Goal: Information Seeking & Learning: Learn about a topic

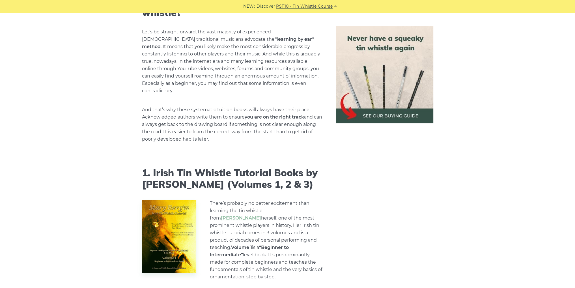
scroll to position [471, 0]
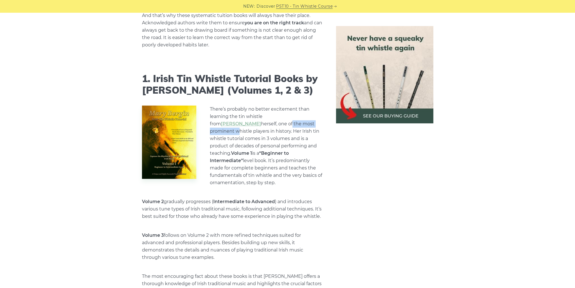
drag, startPoint x: 244, startPoint y: 118, endPoint x: 273, endPoint y: 115, distance: 28.9
click at [273, 115] on p "There’s probably no better excitement than learning the tin whistle from [PERSO…" at bounding box center [266, 145] width 112 height 81
click at [244, 123] on p "There’s probably no better excitement than learning the tin whistle from [PERSO…" at bounding box center [266, 145] width 112 height 81
drag, startPoint x: 237, startPoint y: 123, endPoint x: 289, endPoint y: 124, distance: 52.3
click at [289, 124] on p "There’s probably no better excitement than learning the tin whistle from [PERSO…" at bounding box center [266, 145] width 112 height 81
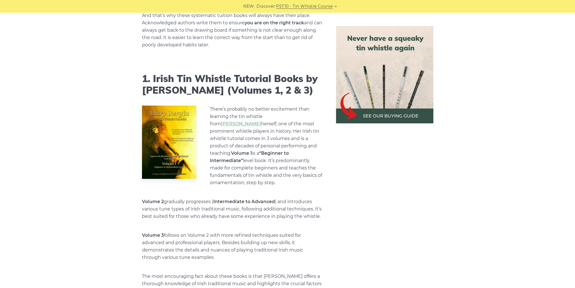
click at [235, 132] on p "There’s probably no better excitement than learning the tin whistle from [PERSO…" at bounding box center [266, 145] width 112 height 81
click at [248, 132] on p "There’s probably no better excitement than learning the tin whistle from [PERSO…" at bounding box center [266, 145] width 112 height 81
drag, startPoint x: 233, startPoint y: 165, endPoint x: 273, endPoint y: 164, distance: 39.3
click at [273, 164] on p "There’s probably no better excitement than learning the tin whistle from [PERSO…" at bounding box center [266, 145] width 112 height 81
click at [283, 164] on p "There’s probably no better excitement than learning the tin whistle from [PERSO…" at bounding box center [266, 145] width 112 height 81
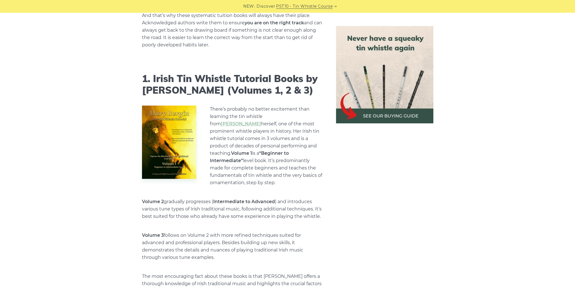
scroll to position [565, 0]
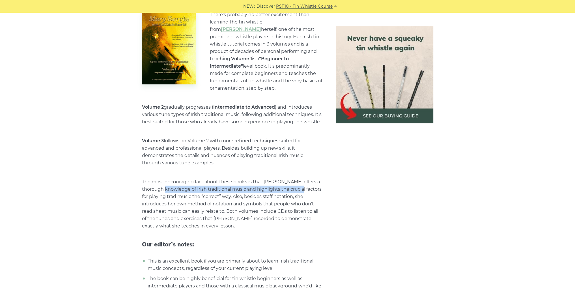
drag, startPoint x: 166, startPoint y: 177, endPoint x: 298, endPoint y: 176, distance: 132.5
click at [298, 178] on p "The most encouraging fact about these books is that [PERSON_NAME] offers a thor…" at bounding box center [232, 203] width 180 height 51
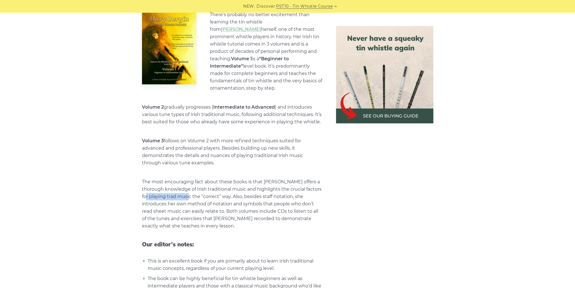
drag, startPoint x: 158, startPoint y: 185, endPoint x: 200, endPoint y: 187, distance: 42.2
click at [200, 187] on p "The most encouraging fact about these books is that [PERSON_NAME] offers a thor…" at bounding box center [232, 203] width 180 height 51
click at [212, 184] on p "The most encouraging fact about these books is that [PERSON_NAME] offers a thor…" at bounding box center [232, 203] width 180 height 51
drag, startPoint x: 141, startPoint y: 192, endPoint x: 317, endPoint y: 189, distance: 175.5
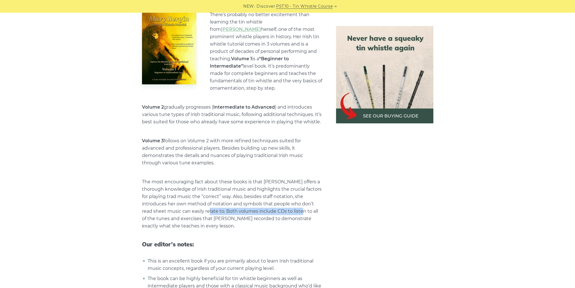
drag, startPoint x: 201, startPoint y: 199, endPoint x: 293, endPoint y: 197, distance: 91.6
click at [293, 197] on p "The most encouraging fact about these books is that [PERSON_NAME] offers a thor…" at bounding box center [232, 203] width 180 height 51
click at [303, 197] on p "The most encouraging fact about these books is that [PERSON_NAME] offers a thor…" at bounding box center [232, 203] width 180 height 51
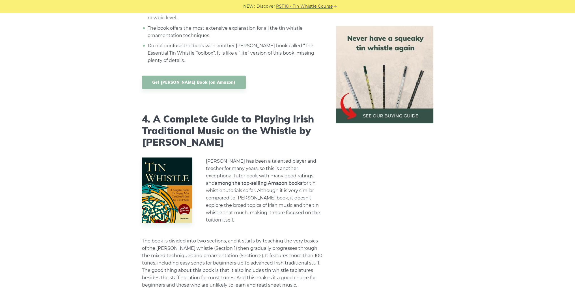
scroll to position [1507, 0]
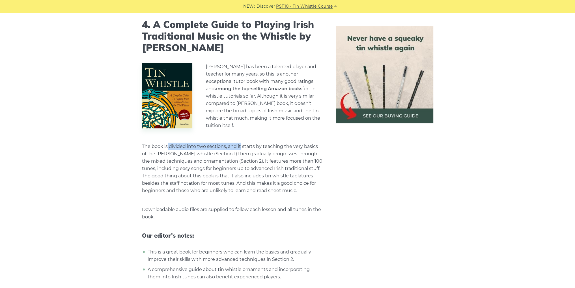
drag, startPoint x: 209, startPoint y: 134, endPoint x: 240, endPoint y: 133, distance: 31.1
click at [240, 143] on p "The book is divided into two sections, and it starts by teaching the very basic…" at bounding box center [232, 168] width 180 height 51
click at [228, 143] on p "The book is divided into two sections, and it starts by teaching the very basic…" at bounding box center [232, 168] width 180 height 51
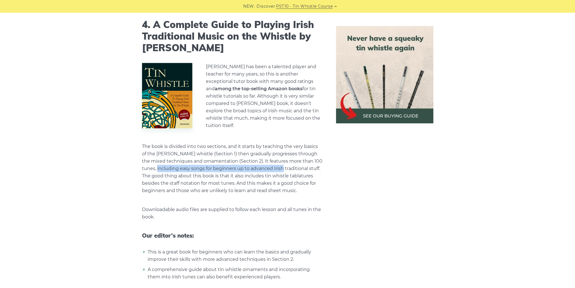
drag, startPoint x: 176, startPoint y: 157, endPoint x: 283, endPoint y: 157, distance: 106.5
click at [283, 157] on p "The book is divided into two sections, and it starts by teaching the very basic…" at bounding box center [232, 168] width 180 height 51
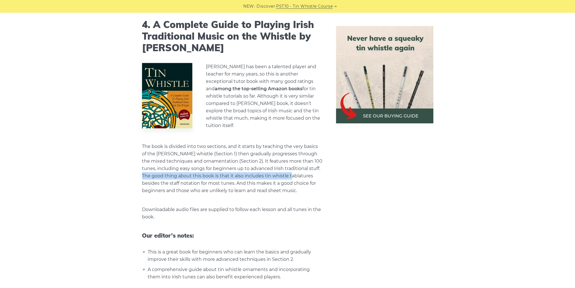
drag, startPoint x: 150, startPoint y: 166, endPoint x: 299, endPoint y: 166, distance: 149.5
click at [299, 166] on p "The book is divided into two sections, and it starts by teaching the very basic…" at bounding box center [232, 168] width 180 height 51
drag, startPoint x: 173, startPoint y: 173, endPoint x: 323, endPoint y: 166, distance: 149.9
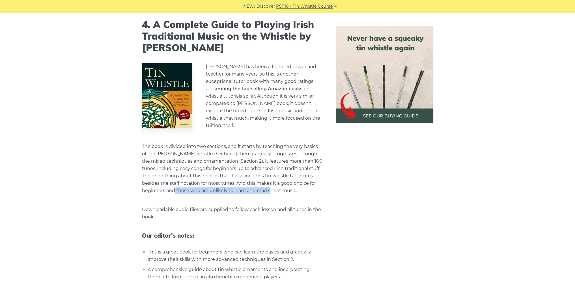
drag, startPoint x: 168, startPoint y: 179, endPoint x: 266, endPoint y: 177, distance: 98.4
click at [266, 177] on p "The book is divided into two sections, and it starts by teaching the very basic…" at bounding box center [232, 168] width 180 height 51
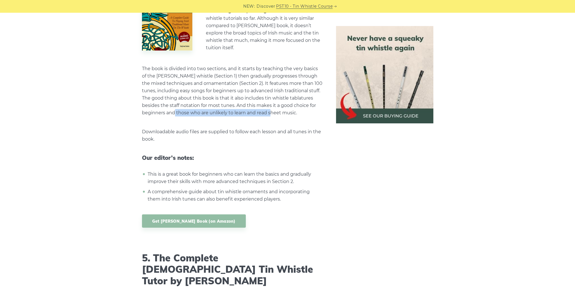
scroll to position [1601, 0]
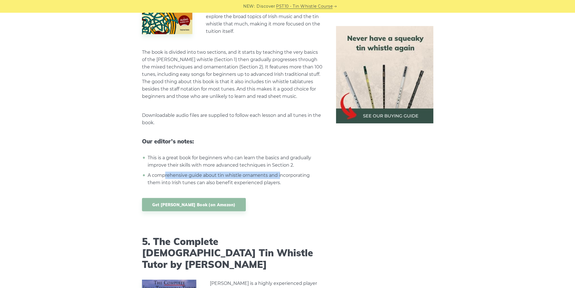
drag, startPoint x: 175, startPoint y: 163, endPoint x: 279, endPoint y: 162, distance: 104.0
click at [279, 172] on li "A comprehensive guide about tin whistle ornaments and incorporating them into I…" at bounding box center [234, 179] width 176 height 15
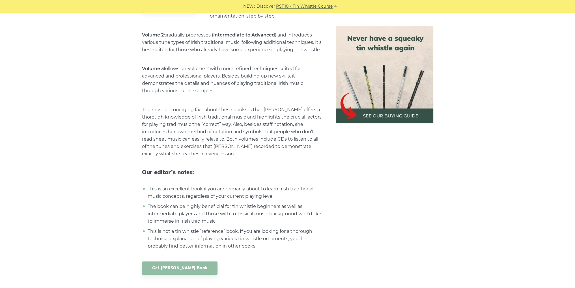
scroll to position [659, 0]
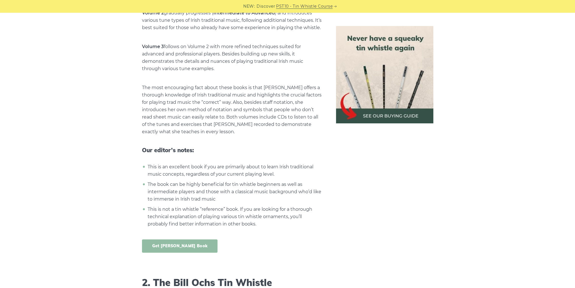
click at [194, 239] on link "Get [PERSON_NAME] Book" at bounding box center [180, 245] width 76 height 13
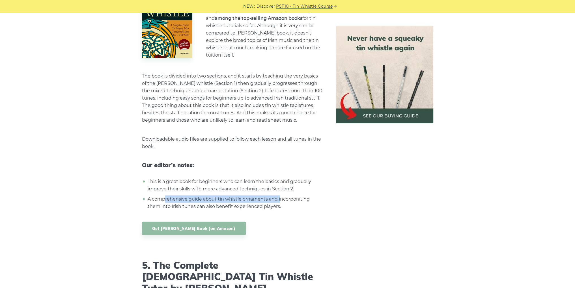
scroll to position [1601, 0]
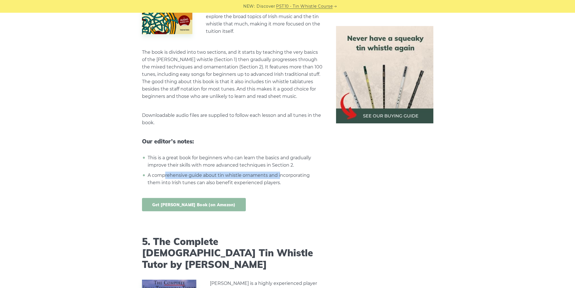
click at [207, 198] on link "Get [PERSON_NAME] Book (on Amazon)" at bounding box center [194, 204] width 104 height 13
